Goal: Transaction & Acquisition: Purchase product/service

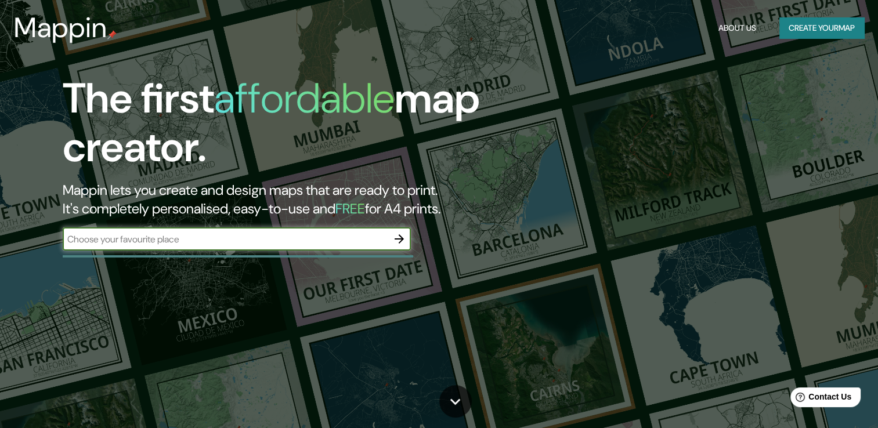
click at [815, 28] on button "Create your map" at bounding box center [821, 27] width 85 height 21
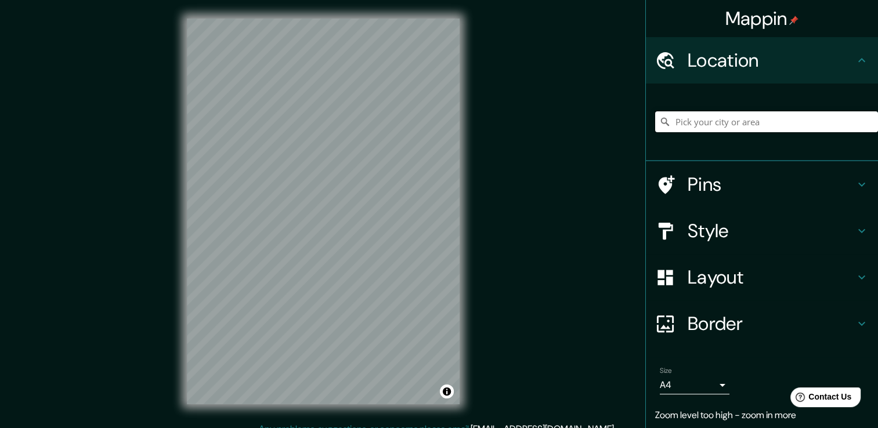
click at [712, 115] on input "Pick your city or area" at bounding box center [766, 121] width 223 height 21
click at [153, 175] on div "Mappin Location [GEOGRAPHIC_DATA] Pins Style Layout Border Choose a border. Hin…" at bounding box center [439, 220] width 878 height 441
click at [710, 118] on input "[GEOGRAPHIC_DATA]" at bounding box center [766, 121] width 223 height 21
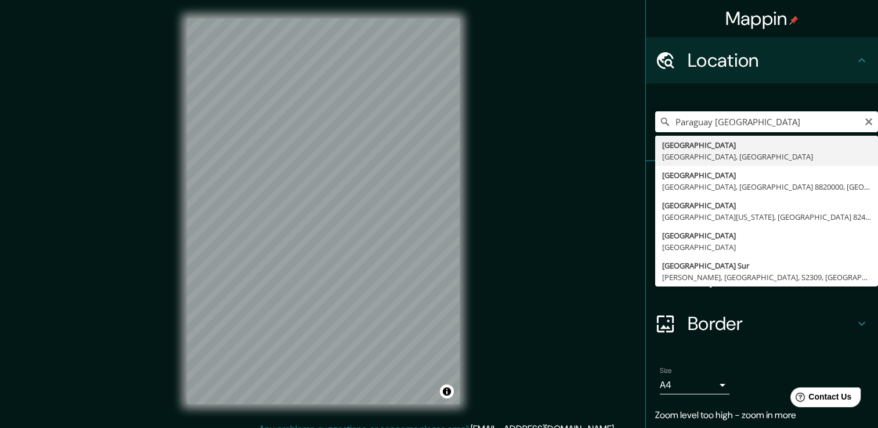
type input "[GEOGRAPHIC_DATA], [GEOGRAPHIC_DATA], [GEOGRAPHIC_DATA]"
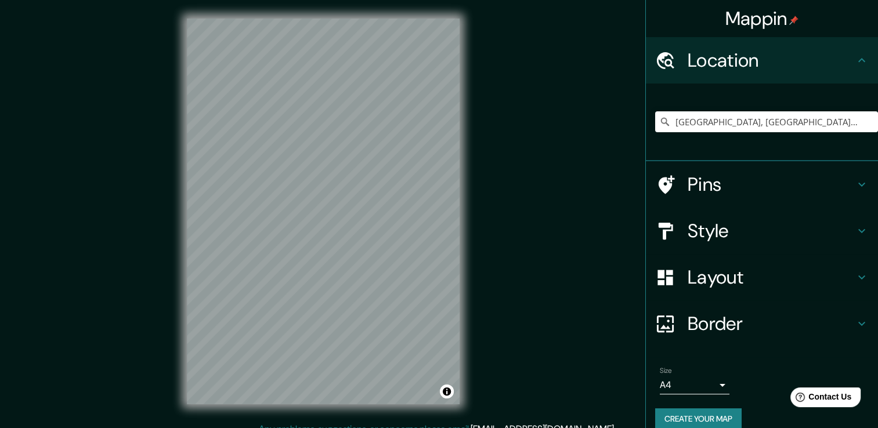
click at [729, 219] on h4 "Style" at bounding box center [770, 230] width 167 height 23
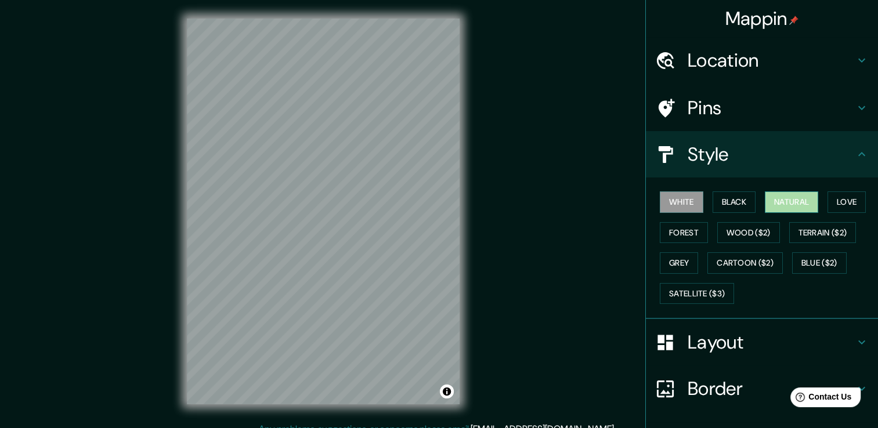
click at [799, 202] on button "Natural" at bounding box center [791, 201] width 53 height 21
click at [835, 199] on button "Love" at bounding box center [846, 201] width 38 height 21
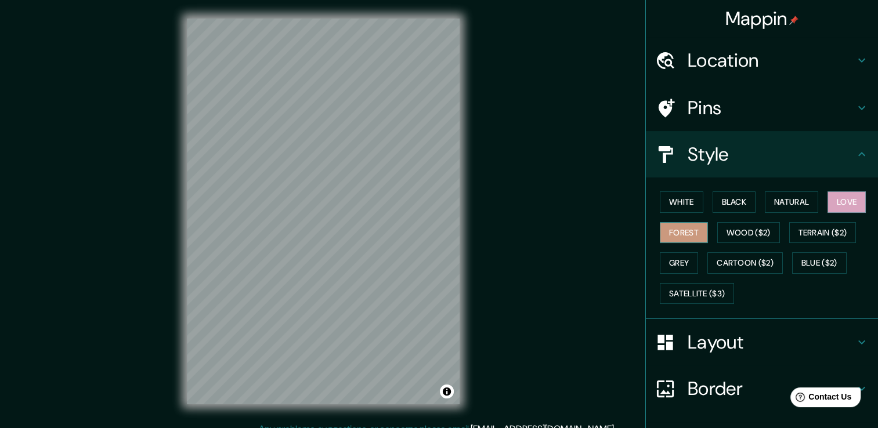
click at [680, 231] on button "Forest" at bounding box center [684, 232] width 48 height 21
click at [717, 227] on button "Wood ($2)" at bounding box center [748, 232] width 63 height 21
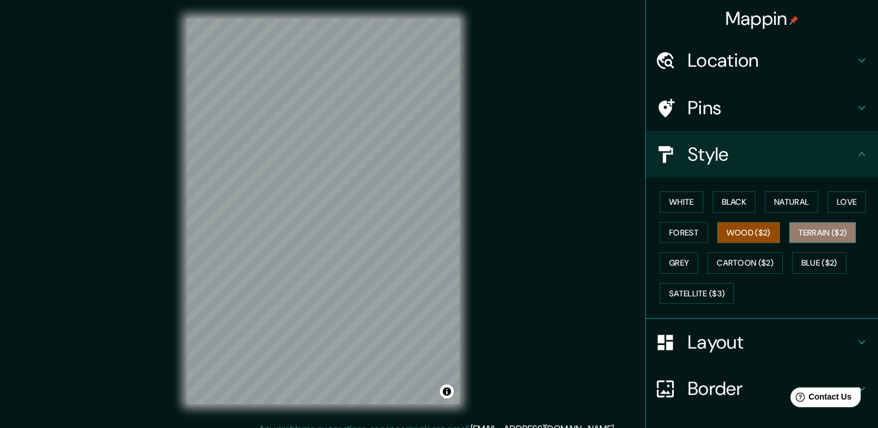
click at [789, 228] on button "Terrain ($2)" at bounding box center [822, 232] width 67 height 21
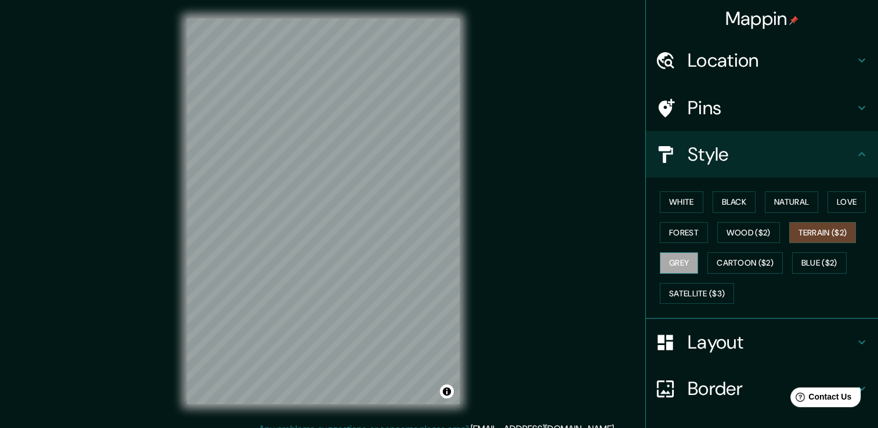
click at [677, 265] on button "Grey" at bounding box center [679, 262] width 38 height 21
click at [717, 258] on button "Cartoon ($2)" at bounding box center [744, 262] width 75 height 21
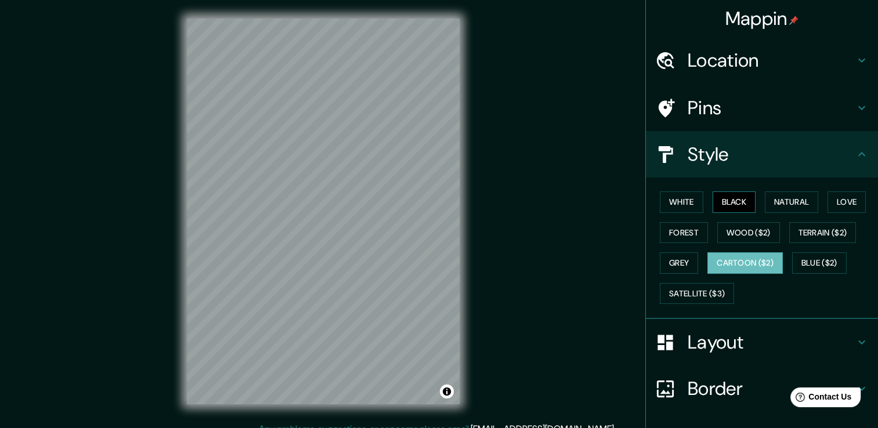
click at [730, 201] on button "Black" at bounding box center [734, 201] width 44 height 21
click at [777, 202] on button "Natural" at bounding box center [791, 201] width 53 height 21
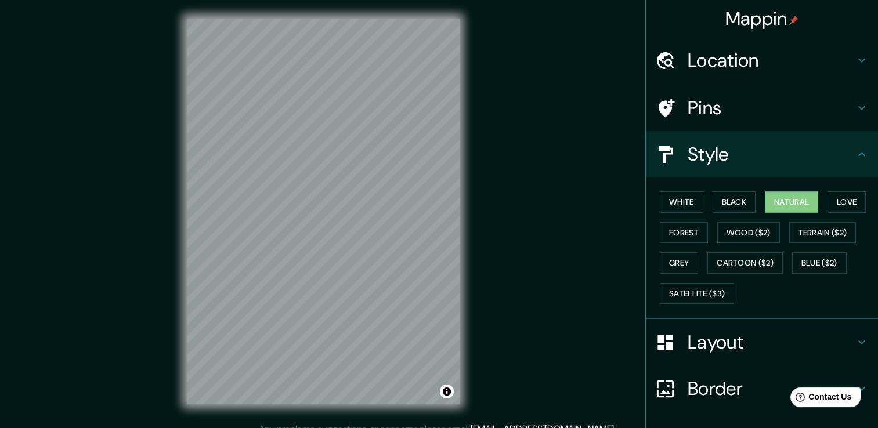
click at [723, 108] on h4 "Pins" at bounding box center [770, 107] width 167 height 23
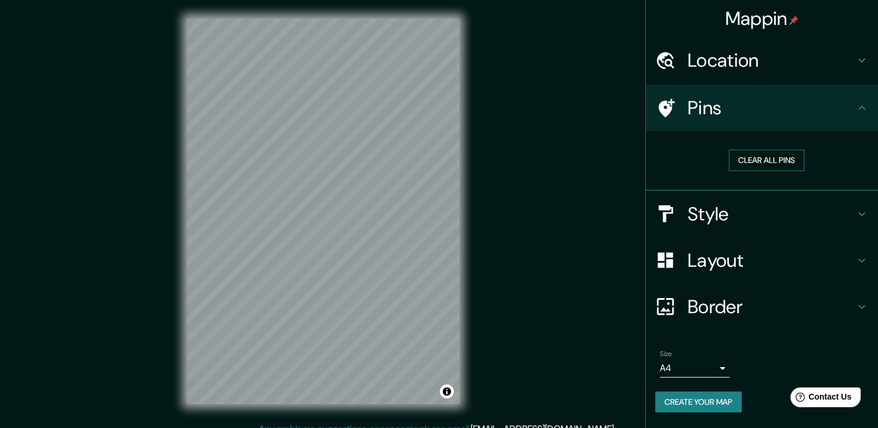
click at [755, 160] on button "Clear all pins" at bounding box center [766, 160] width 75 height 21
click at [751, 160] on button "Clear all pins" at bounding box center [766, 160] width 75 height 21
drag, startPoint x: 745, startPoint y: 152, endPoint x: 701, endPoint y: 159, distance: 44.6
click at [733, 158] on button "Clear all pins" at bounding box center [766, 160] width 75 height 21
click at [362, 219] on div at bounding box center [361, 218] width 9 height 9
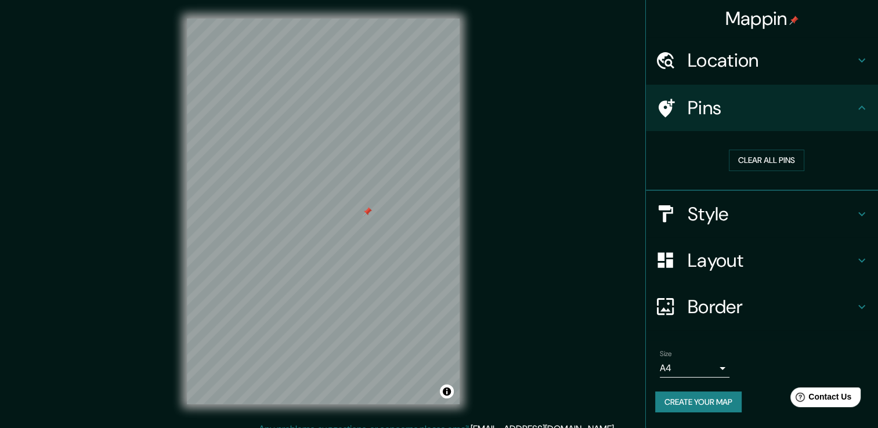
click at [364, 212] on div at bounding box center [367, 211] width 9 height 9
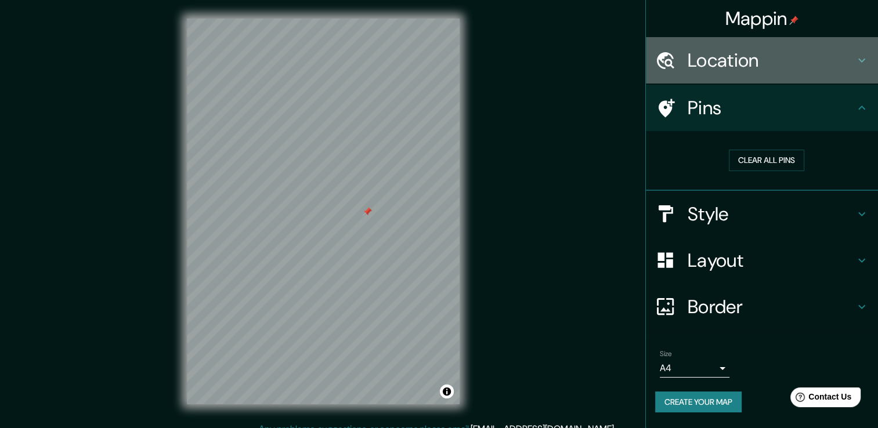
click at [758, 63] on h4 "Location" at bounding box center [770, 60] width 167 height 23
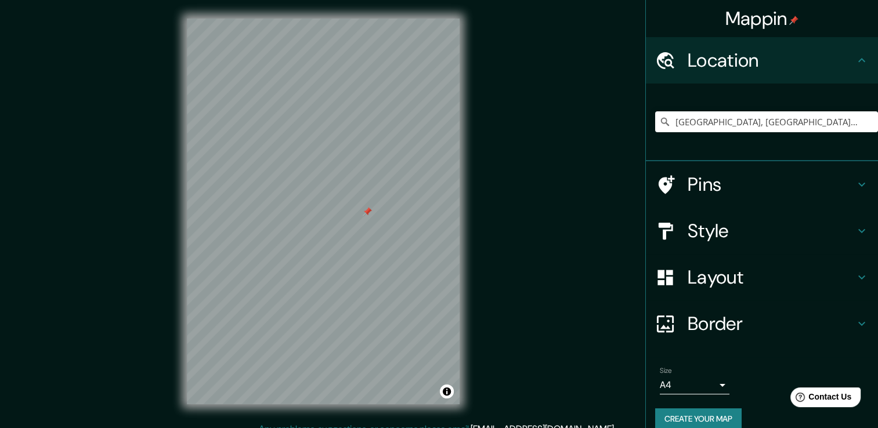
click at [711, 317] on h4 "Border" at bounding box center [770, 323] width 167 height 23
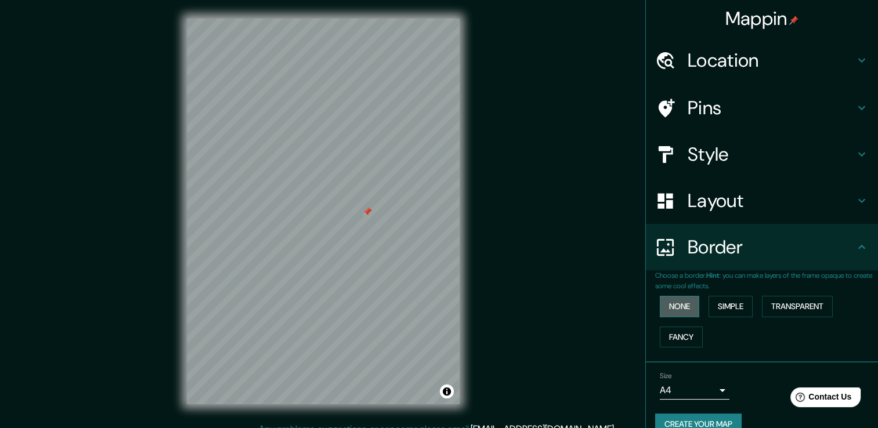
click at [683, 306] on button "None" at bounding box center [679, 306] width 39 height 21
click at [713, 304] on button "Simple" at bounding box center [730, 306] width 44 height 21
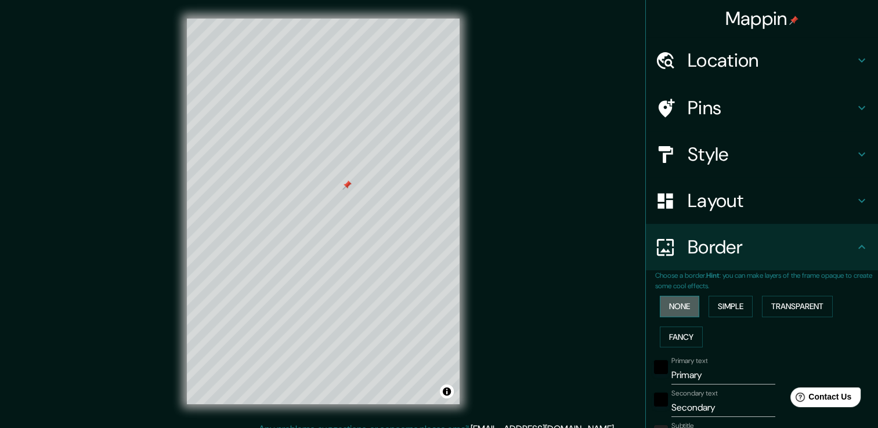
click at [668, 307] on button "None" at bounding box center [679, 306] width 39 height 21
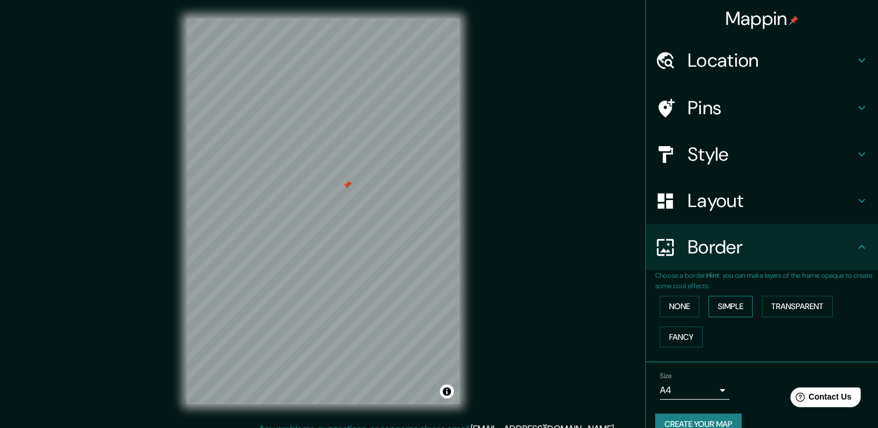
click at [710, 305] on button "Simple" at bounding box center [730, 306] width 44 height 21
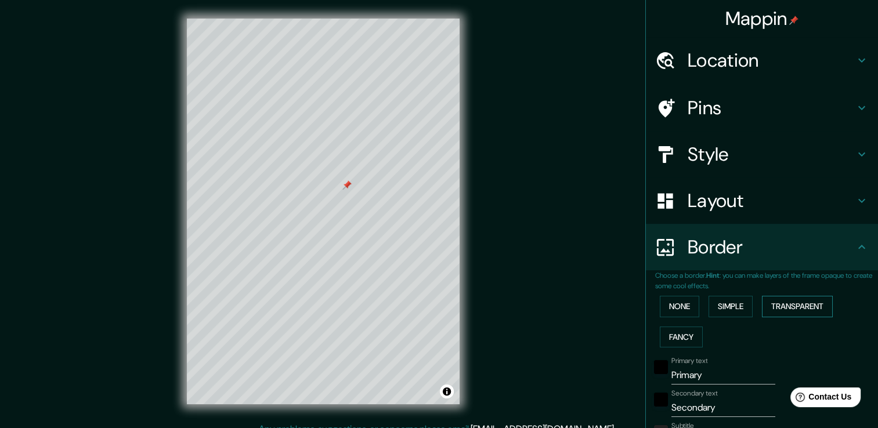
click at [789, 308] on button "Transparent" at bounding box center [797, 306] width 71 height 21
click at [660, 341] on button "Fancy" at bounding box center [681, 337] width 43 height 21
click at [675, 303] on button "None" at bounding box center [679, 306] width 39 height 21
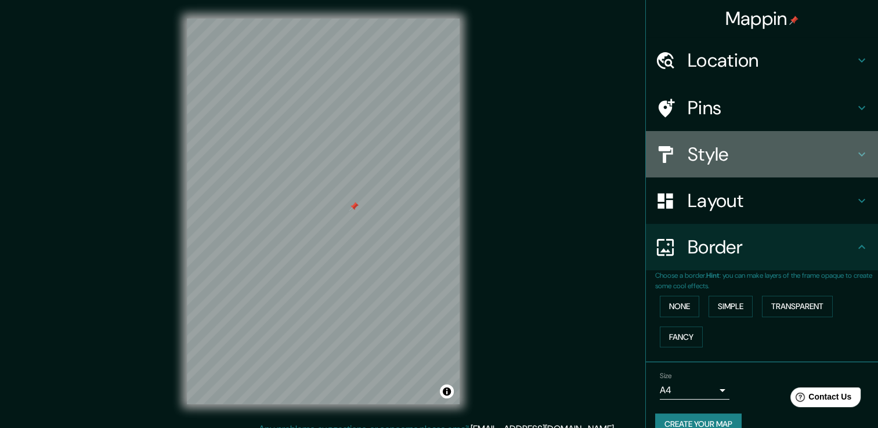
click at [720, 161] on h4 "Style" at bounding box center [770, 154] width 167 height 23
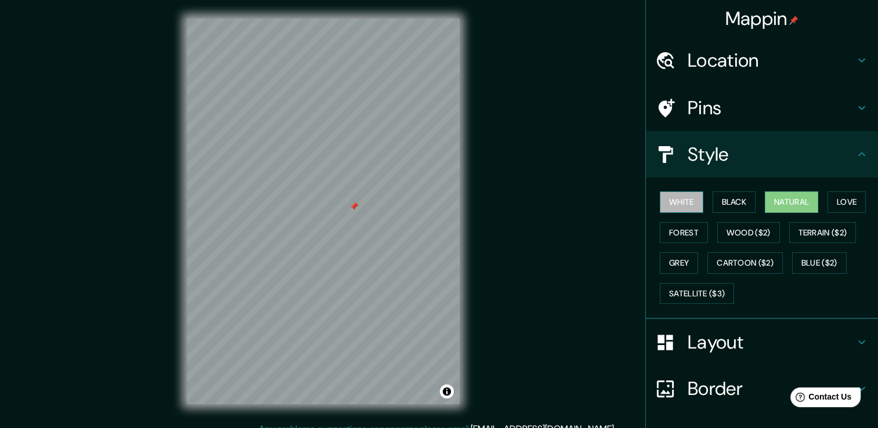
click at [683, 198] on button "White" at bounding box center [682, 201] width 44 height 21
click at [719, 201] on button "Black" at bounding box center [734, 201] width 44 height 21
click at [766, 200] on button "Natural" at bounding box center [791, 201] width 53 height 21
click at [834, 201] on button "Love" at bounding box center [846, 201] width 38 height 21
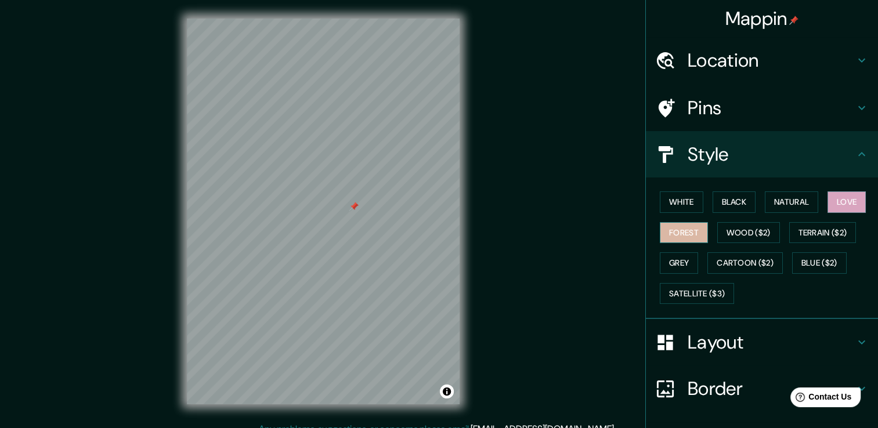
click at [668, 230] on button "Forest" at bounding box center [684, 232] width 48 height 21
click at [724, 228] on button "Wood ($2)" at bounding box center [748, 232] width 63 height 21
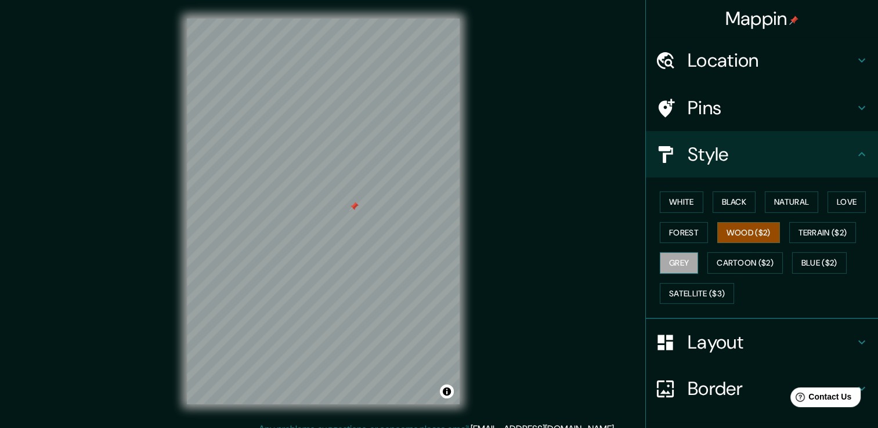
drag, startPoint x: 657, startPoint y: 260, endPoint x: 666, endPoint y: 258, distance: 9.6
click at [660, 260] on button "Grey" at bounding box center [679, 262] width 38 height 21
click at [715, 289] on button "Satellite ($3)" at bounding box center [697, 293] width 74 height 21
click at [740, 238] on button "Wood ($2)" at bounding box center [748, 232] width 63 height 21
click at [693, 228] on button "Forest" at bounding box center [684, 232] width 48 height 21
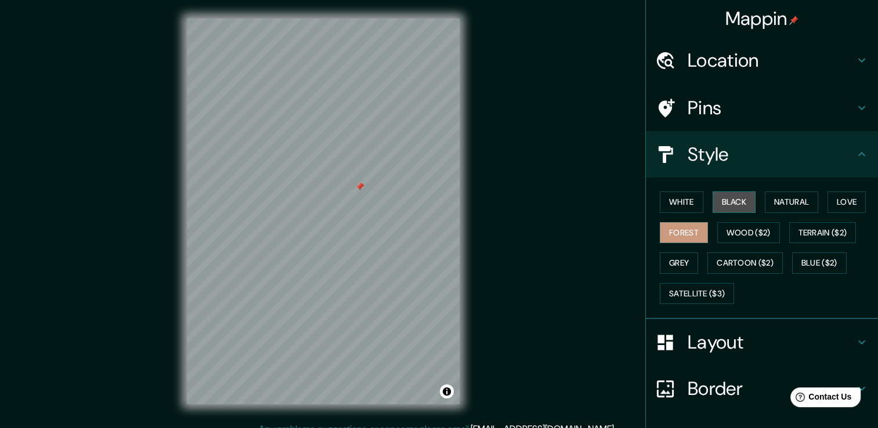
click at [727, 202] on button "Black" at bounding box center [734, 201] width 44 height 21
click at [672, 204] on button "White" at bounding box center [682, 201] width 44 height 21
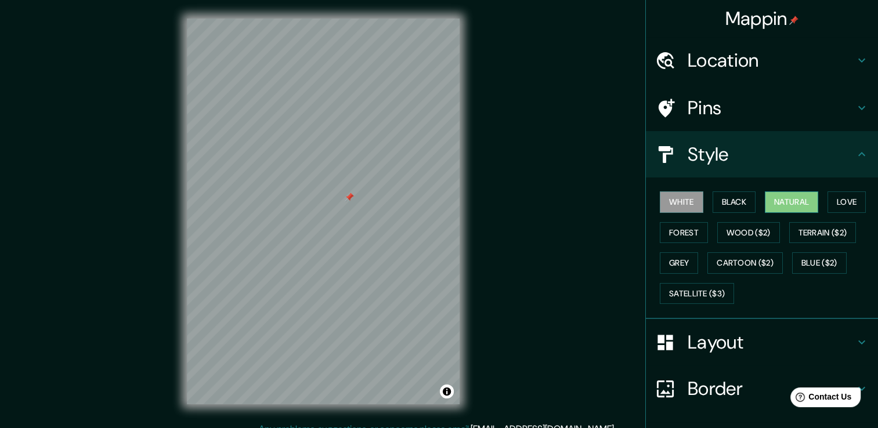
click at [780, 198] on button "Natural" at bounding box center [791, 201] width 53 height 21
click at [278, 217] on div at bounding box center [281, 214] width 9 height 9
click at [276, 212] on div at bounding box center [276, 214] width 9 height 9
click at [334, 195] on div at bounding box center [334, 195] width 9 height 9
click at [334, 193] on div at bounding box center [334, 195] width 9 height 9
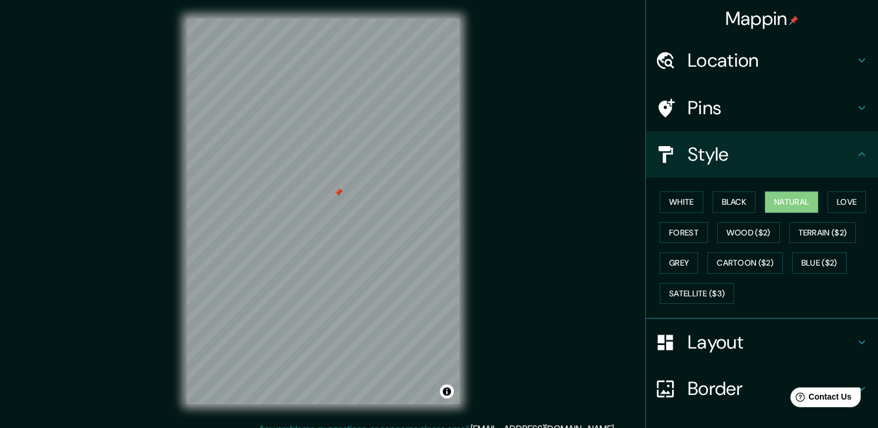
click at [340, 192] on div at bounding box center [338, 192] width 9 height 9
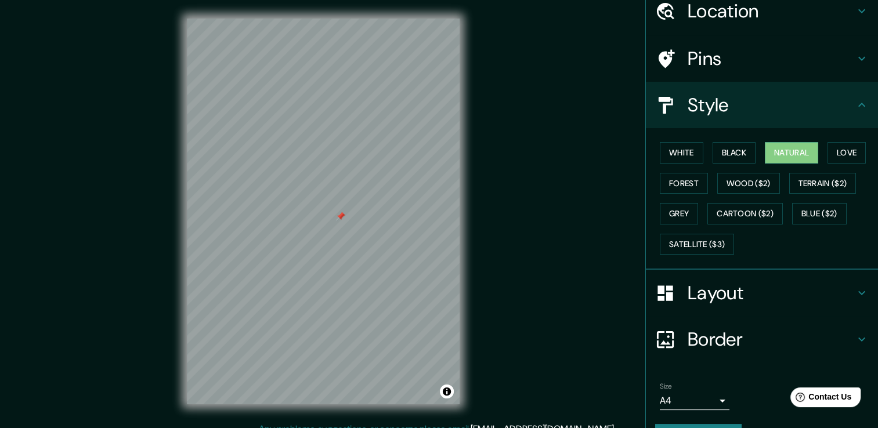
scroll to position [78, 0]
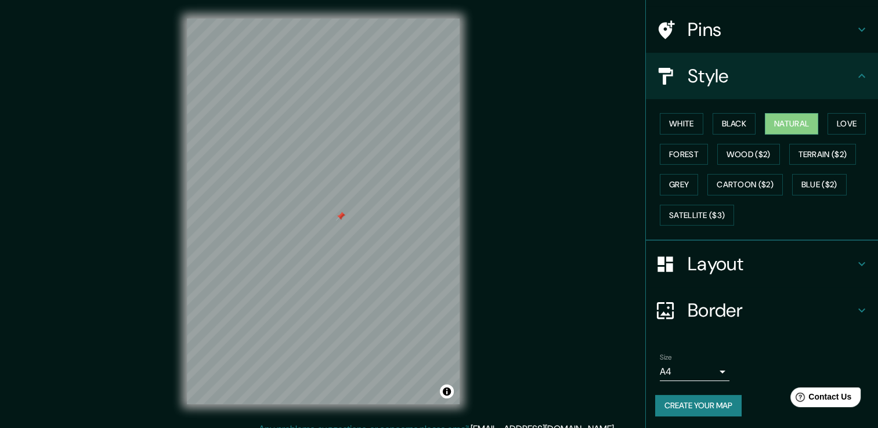
click at [712, 265] on h4 "Layout" at bounding box center [770, 263] width 167 height 23
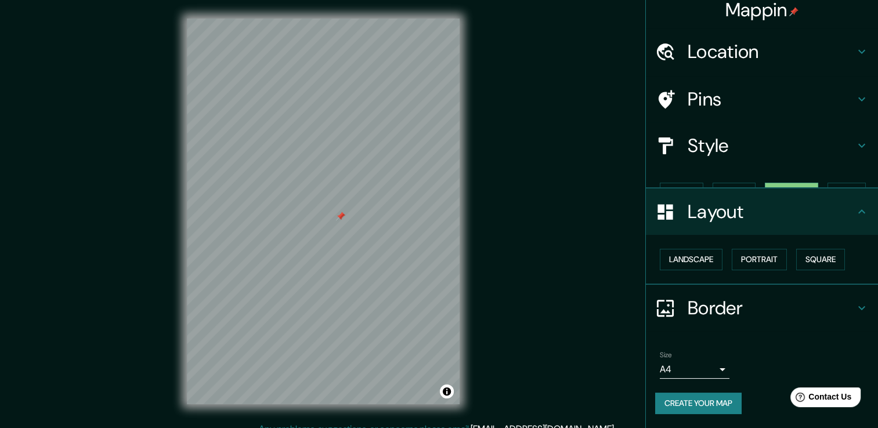
scroll to position [0, 0]
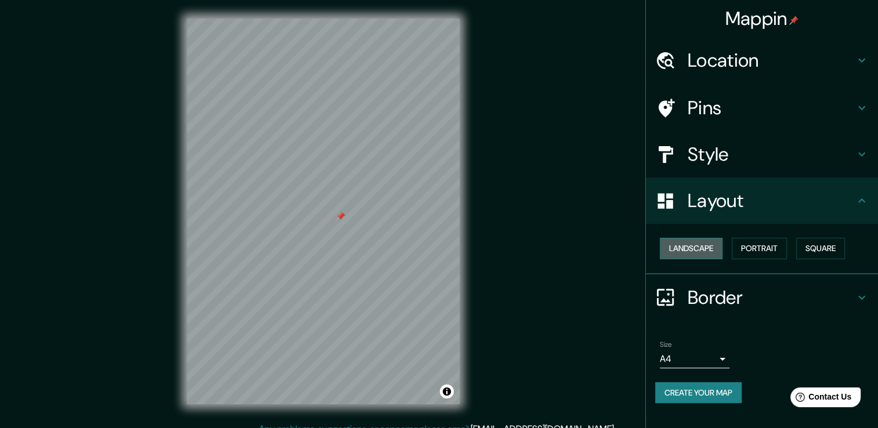
click at [700, 249] on button "Landscape" at bounding box center [691, 248] width 63 height 21
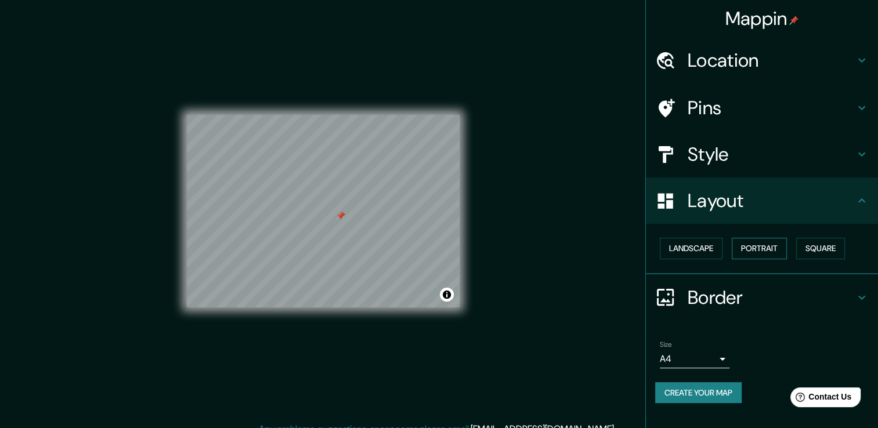
click at [756, 242] on button "Portrait" at bounding box center [758, 248] width 55 height 21
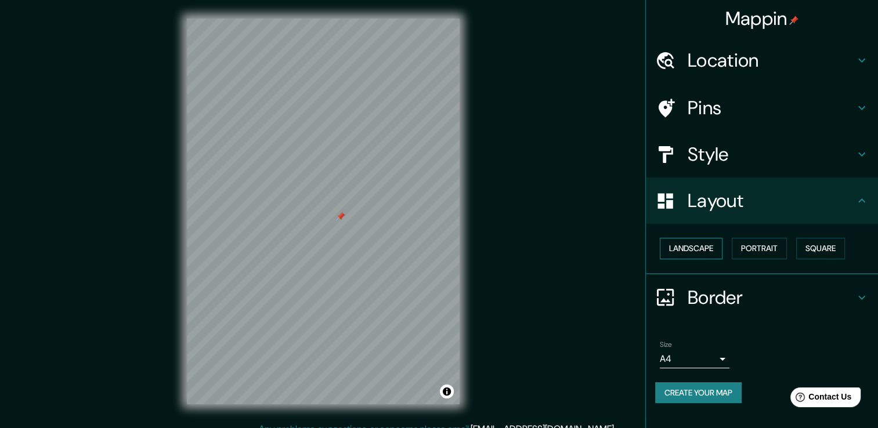
click at [712, 245] on button "Landscape" at bounding box center [691, 248] width 63 height 21
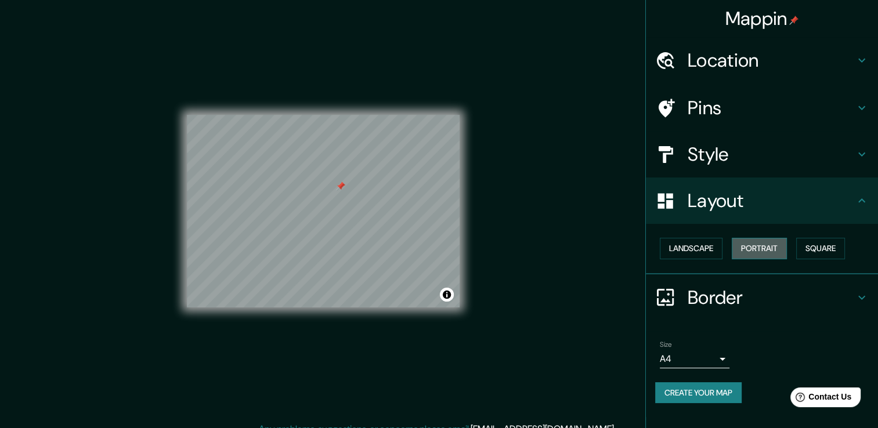
click at [767, 245] on button "Portrait" at bounding box center [758, 248] width 55 height 21
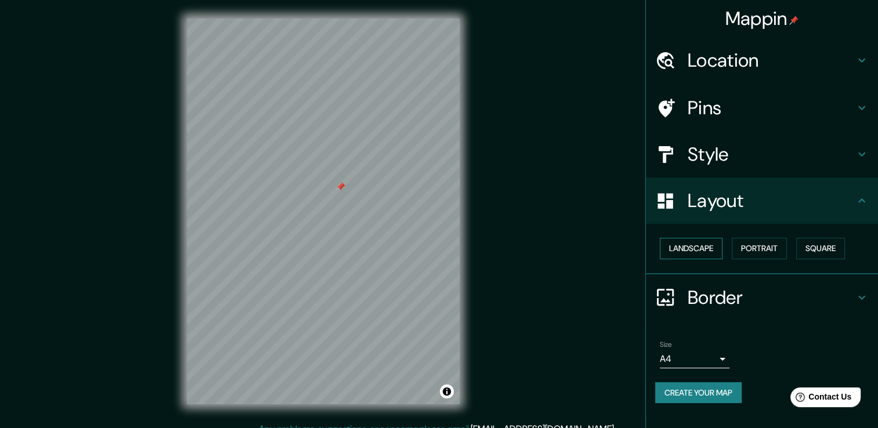
click at [707, 254] on button "Landscape" at bounding box center [691, 248] width 63 height 21
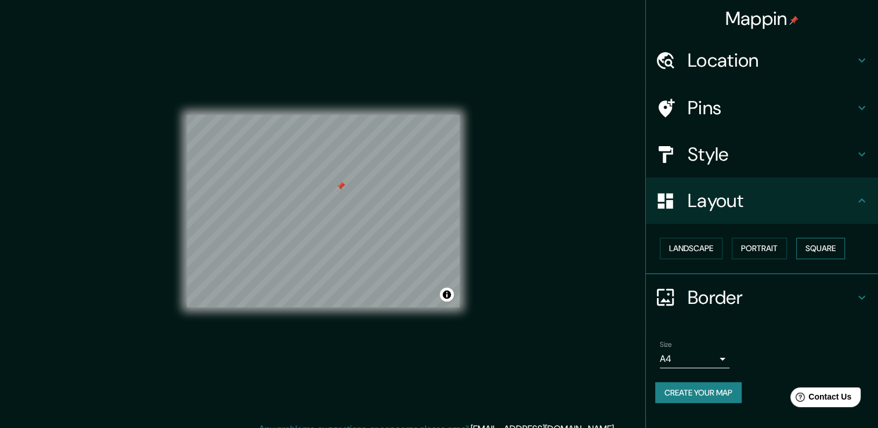
click at [834, 242] on button "Square" at bounding box center [820, 248] width 49 height 21
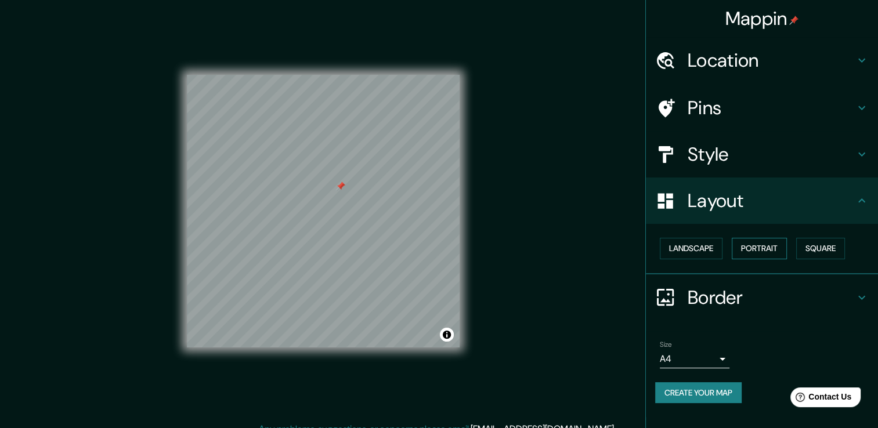
click at [776, 253] on button "Portrait" at bounding box center [758, 248] width 55 height 21
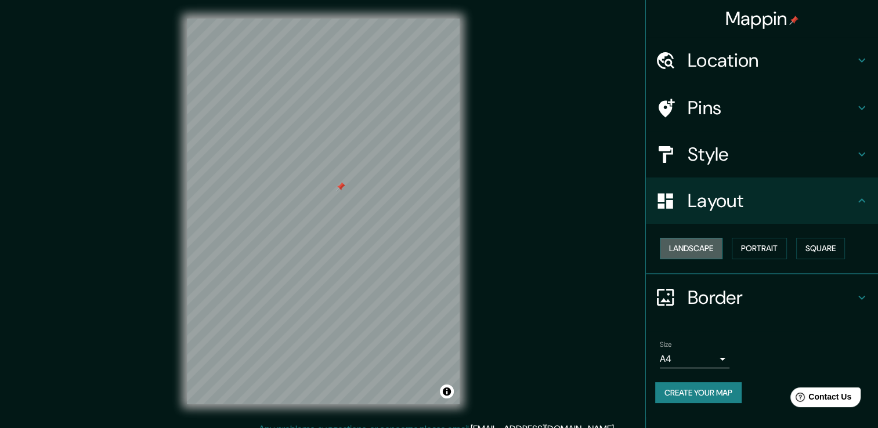
click at [710, 250] on button "Landscape" at bounding box center [691, 248] width 63 height 21
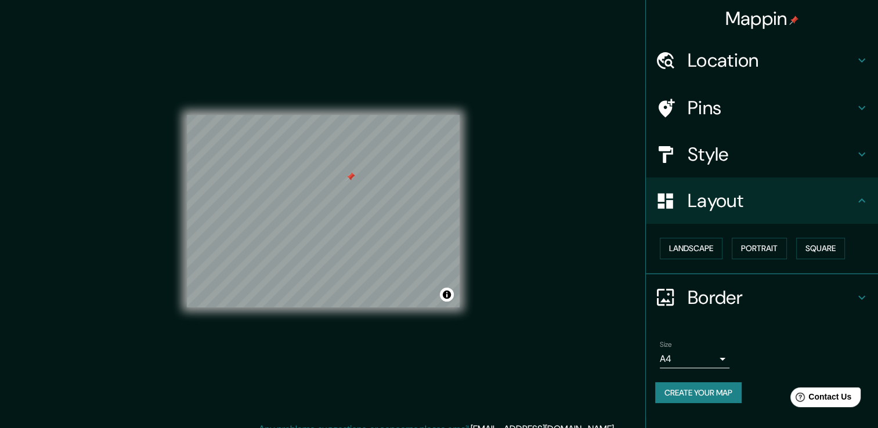
click at [705, 111] on h4 "Pins" at bounding box center [770, 107] width 167 height 23
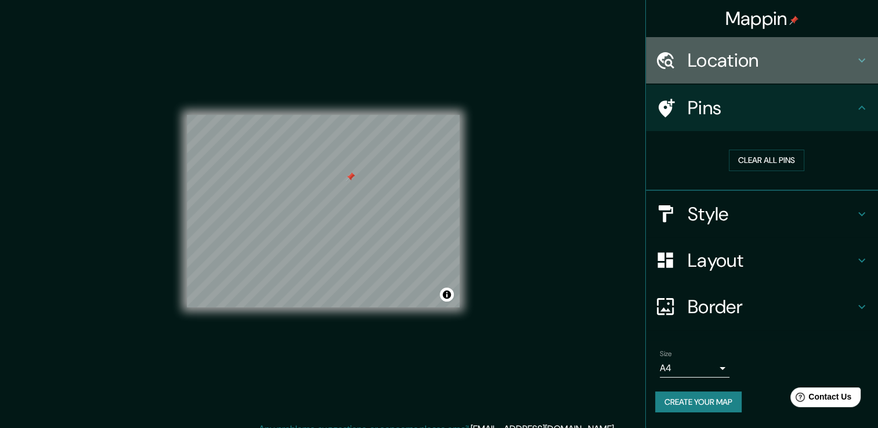
click at [752, 63] on h4 "Location" at bounding box center [770, 60] width 167 height 23
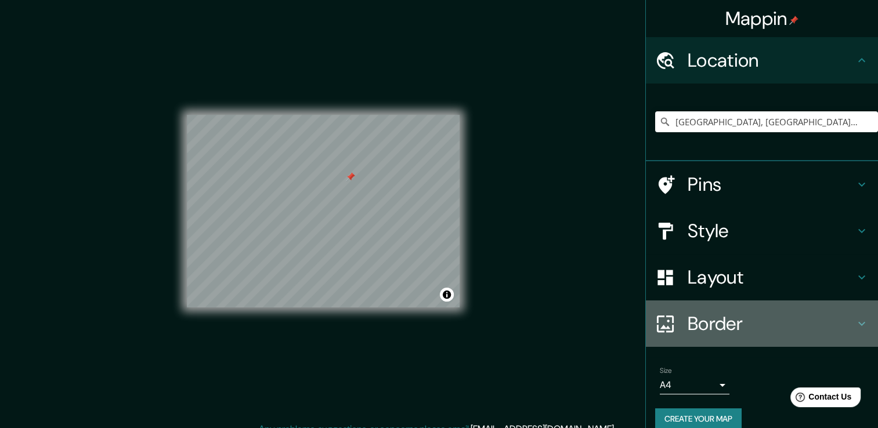
click at [839, 324] on h4 "Border" at bounding box center [770, 323] width 167 height 23
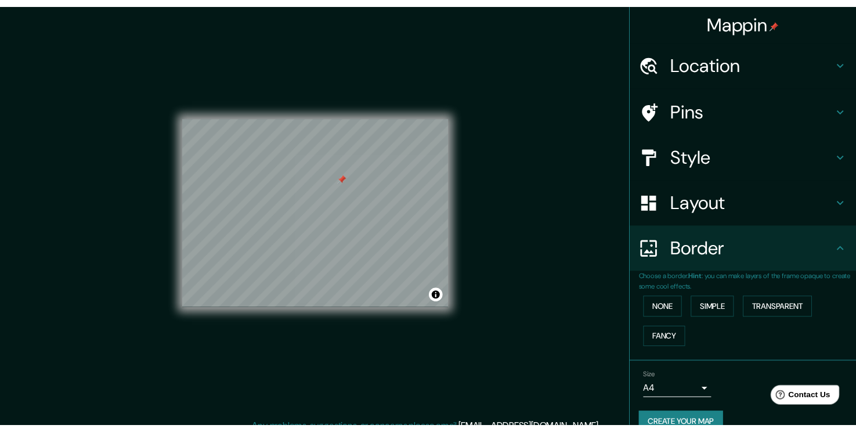
scroll to position [19, 0]
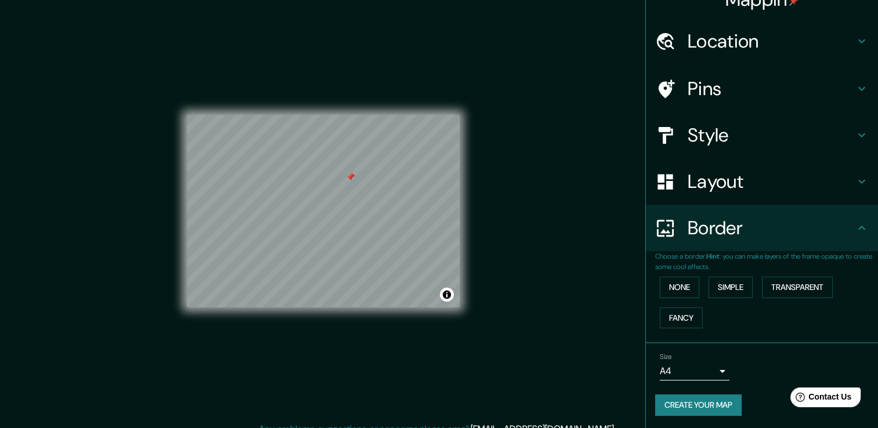
click at [691, 407] on button "Create your map" at bounding box center [698, 404] width 86 height 21
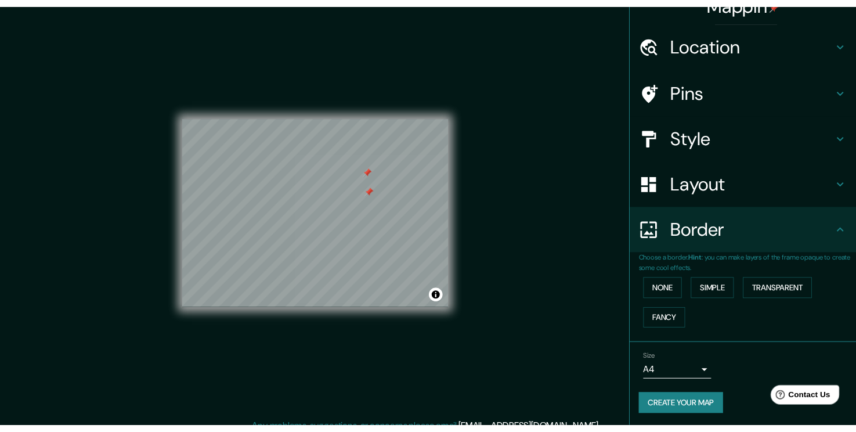
scroll to position [16, 0]
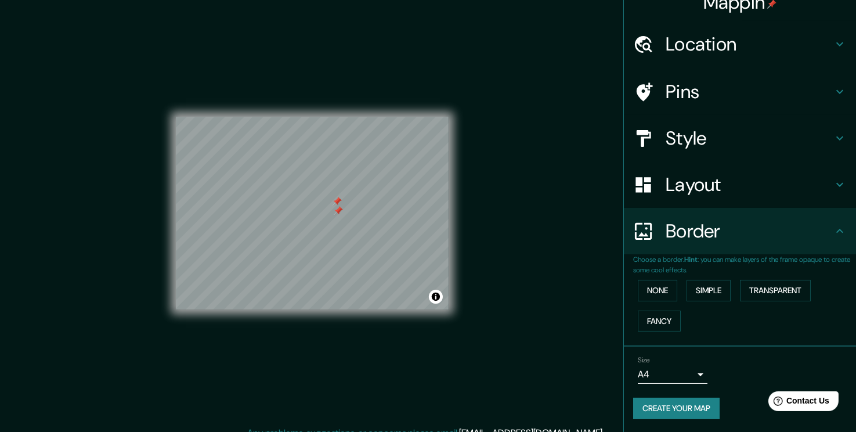
click at [665, 186] on h4 "Layout" at bounding box center [748, 184] width 167 height 23
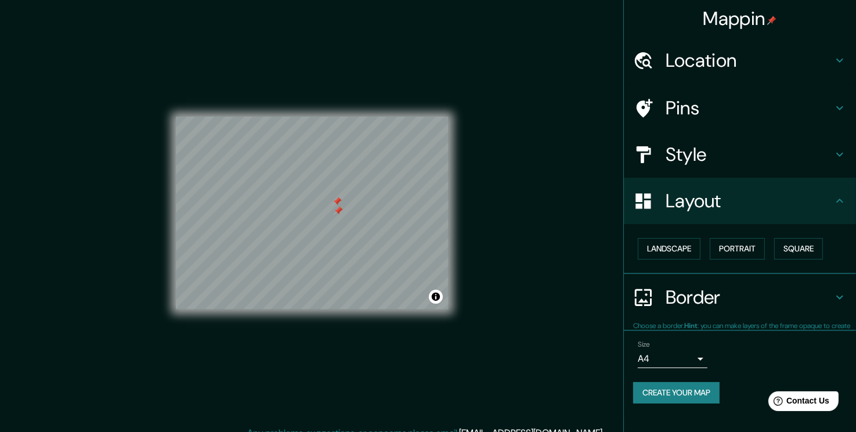
scroll to position [0, 0]
click at [697, 157] on h4 "Style" at bounding box center [748, 154] width 167 height 23
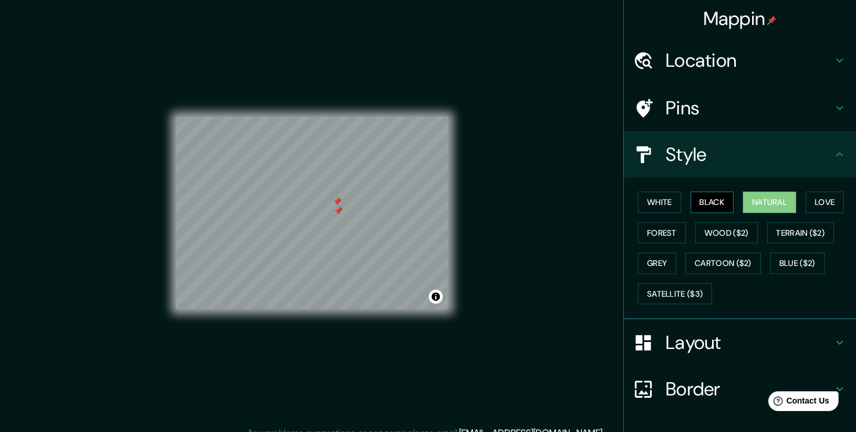
click at [703, 199] on button "Black" at bounding box center [712, 201] width 44 height 21
click at [719, 190] on div "White Black Natural Love Forest Wood ($2) Terrain ($2) Grey Cartoon ($2) Blue (…" at bounding box center [744, 248] width 223 height 122
click at [752, 198] on button "Natural" at bounding box center [768, 201] width 53 height 21
click at [805, 205] on button "Love" at bounding box center [824, 201] width 38 height 21
click at [818, 202] on button "Love" at bounding box center [824, 201] width 38 height 21
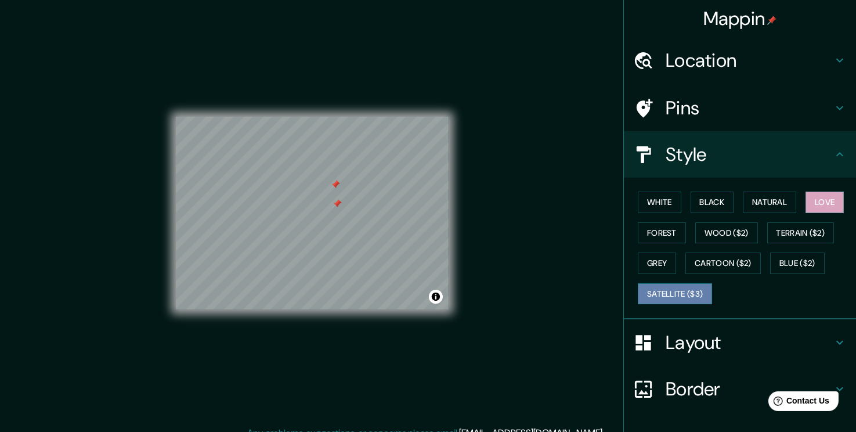
click at [661, 288] on button "Satellite ($3)" at bounding box center [674, 293] width 74 height 21
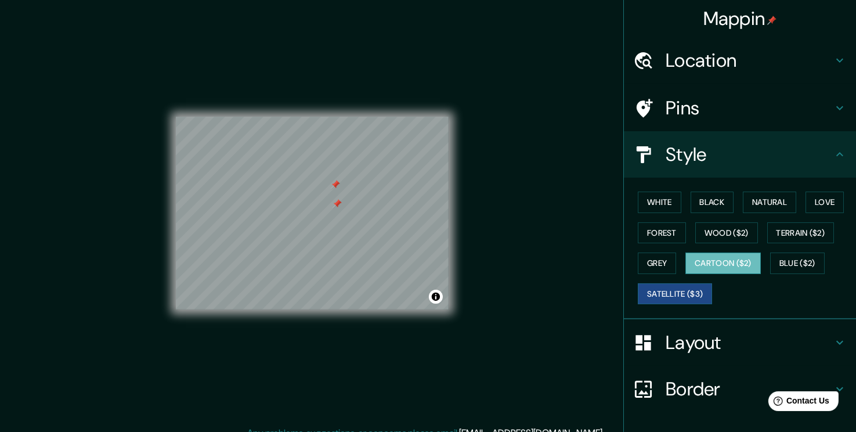
click at [708, 260] on button "Cartoon ($2)" at bounding box center [722, 262] width 75 height 21
click at [652, 227] on button "Forest" at bounding box center [661, 232] width 48 height 21
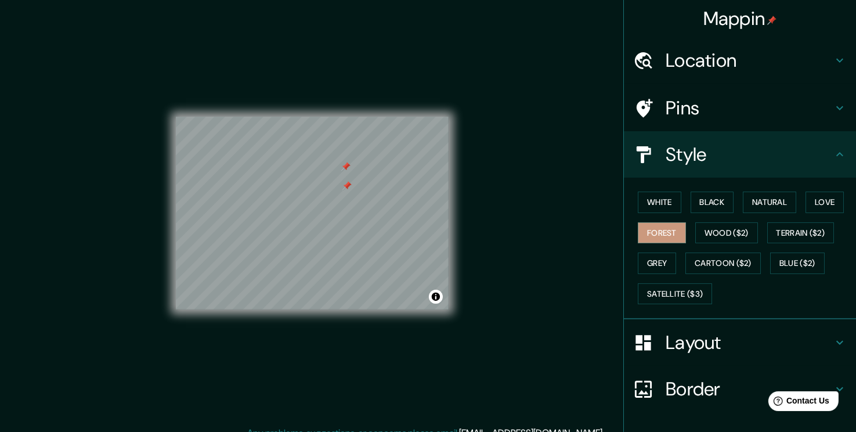
scroll to position [4, 0]
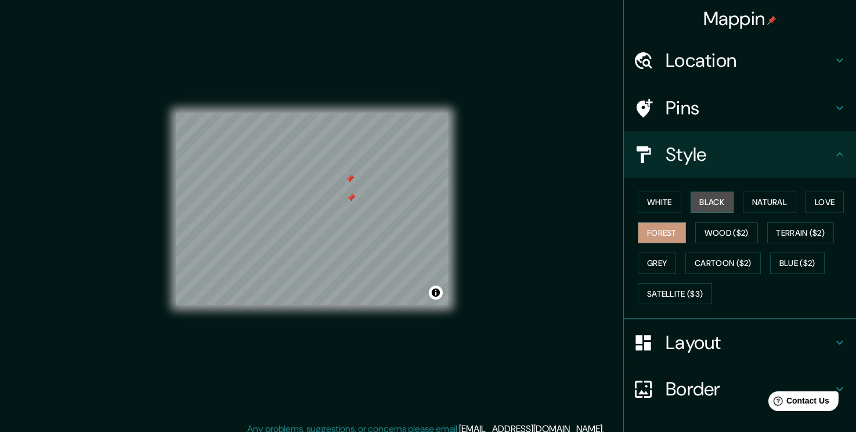
click at [720, 197] on button "Black" at bounding box center [712, 201] width 44 height 21
click at [624, 204] on div "White Black Natural Love Forest Wood ($2) Terrain ($2) Grey Cartoon ($2) Blue (…" at bounding box center [740, 249] width 232 height 142
click at [655, 199] on button "White" at bounding box center [659, 201] width 44 height 21
click at [308, 218] on div at bounding box center [308, 215] width 9 height 9
click at [306, 216] on div at bounding box center [306, 215] width 9 height 9
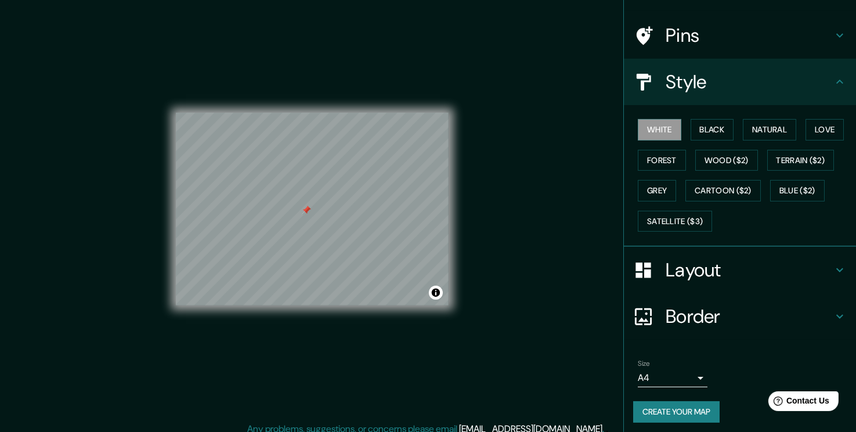
scroll to position [75, 0]
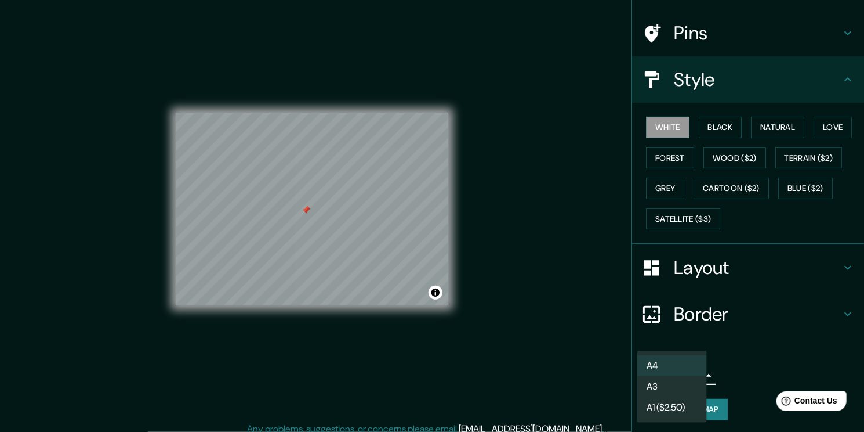
click at [679, 368] on body "Mappin Location [GEOGRAPHIC_DATA], [GEOGRAPHIC_DATA], [GEOGRAPHIC_DATA] Pins St…" at bounding box center [432, 212] width 864 height 432
click at [682, 383] on li "A3" at bounding box center [672, 386] width 70 height 21
type input "a4"
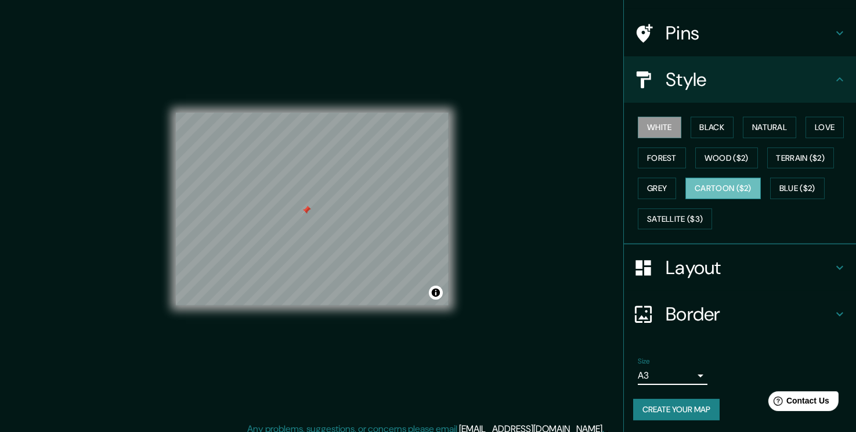
click at [710, 184] on button "Cartoon ($2)" at bounding box center [722, 188] width 75 height 21
click at [725, 158] on button "Wood ($2)" at bounding box center [726, 157] width 63 height 21
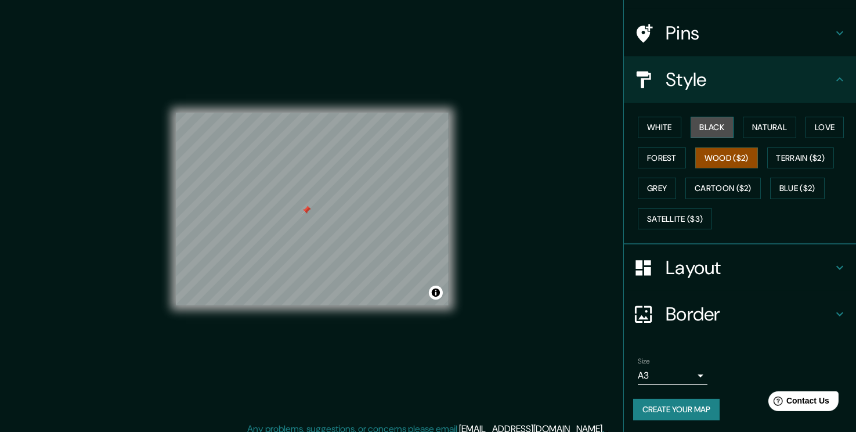
click at [718, 129] on button "Black" at bounding box center [712, 127] width 44 height 21
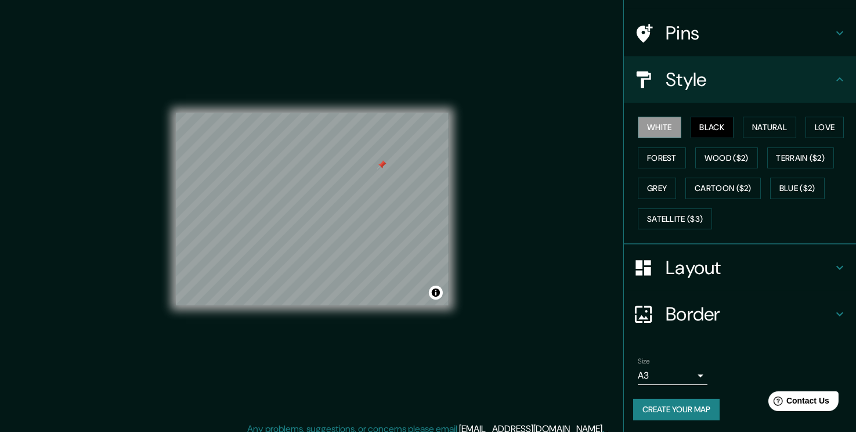
click at [656, 123] on button "White" at bounding box center [659, 127] width 44 height 21
click at [689, 34] on h4 "Pins" at bounding box center [748, 32] width 167 height 23
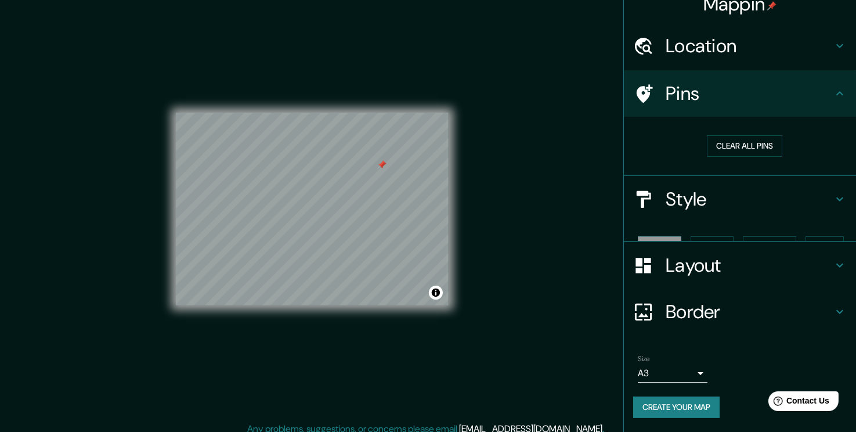
scroll to position [0, 0]
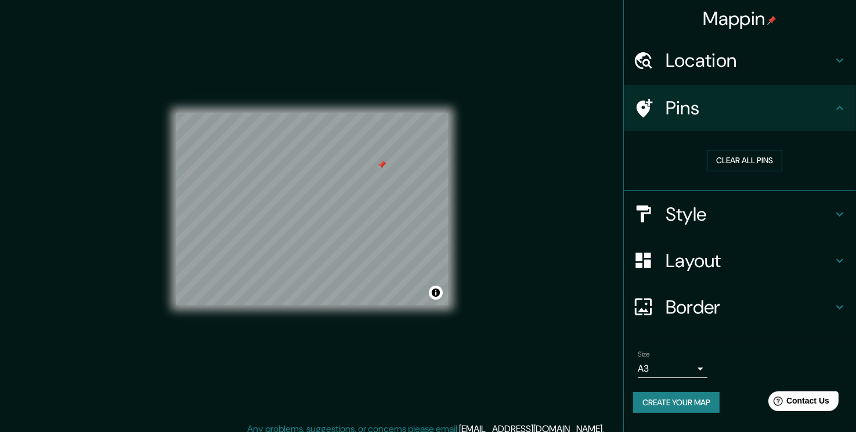
click at [718, 71] on h4 "Location" at bounding box center [748, 60] width 167 height 23
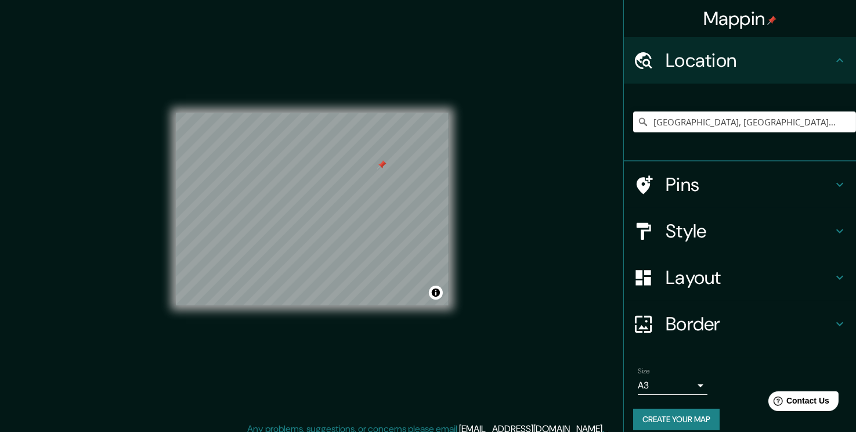
drag, startPoint x: 846, startPoint y: 84, endPoint x: 852, endPoint y: 144, distance: 61.2
click at [852, 144] on div "Mappin Location [GEOGRAPHIC_DATA], [GEOGRAPHIC_DATA], [GEOGRAPHIC_DATA] Pins St…" at bounding box center [739, 216] width 233 height 432
click at [459, 117] on div "© Mapbox © OpenStreetMap Improve this map" at bounding box center [312, 209] width 310 height 426
